Goal: Check status: Check status

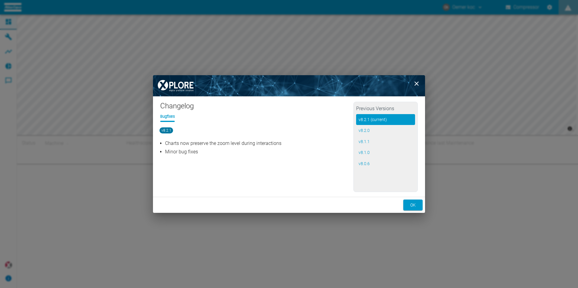
click at [415, 82] on icon "close" at bounding box center [416, 83] width 7 height 7
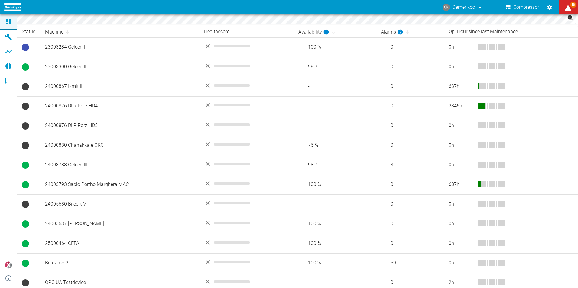
scroll to position [116, 0]
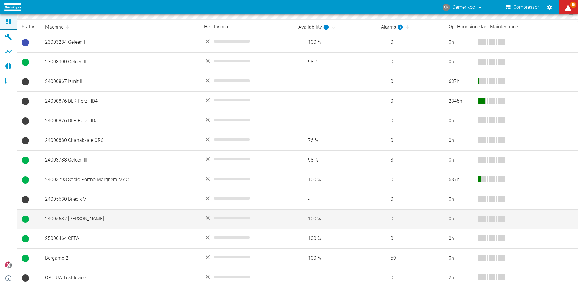
click at [60, 220] on td "24005637 [PERSON_NAME]" at bounding box center [119, 219] width 159 height 20
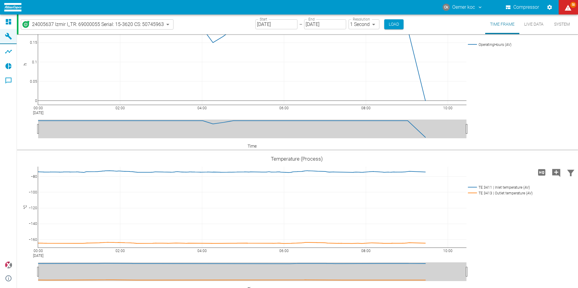
scroll to position [159, 0]
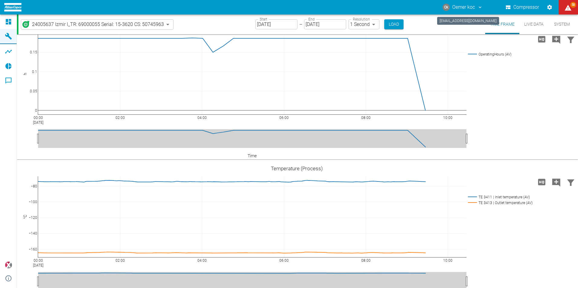
click at [471, 10] on button "Ok Oemer koc" at bounding box center [462, 7] width 42 height 11
